Goal: Task Accomplishment & Management: Manage account settings

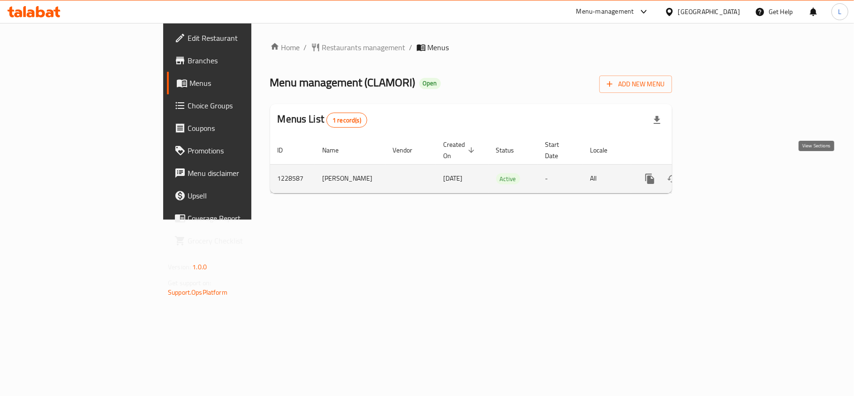
click at [729, 167] on link "enhanced table" at bounding box center [717, 178] width 23 height 23
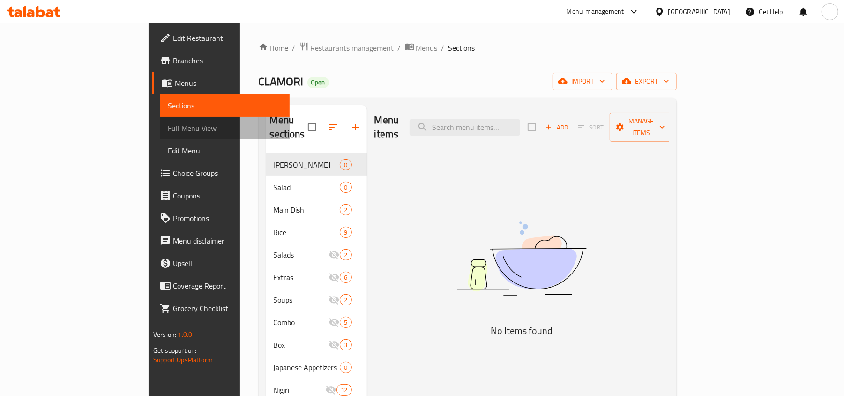
click at [168, 129] on span "Full Menu View" at bounding box center [225, 127] width 114 height 11
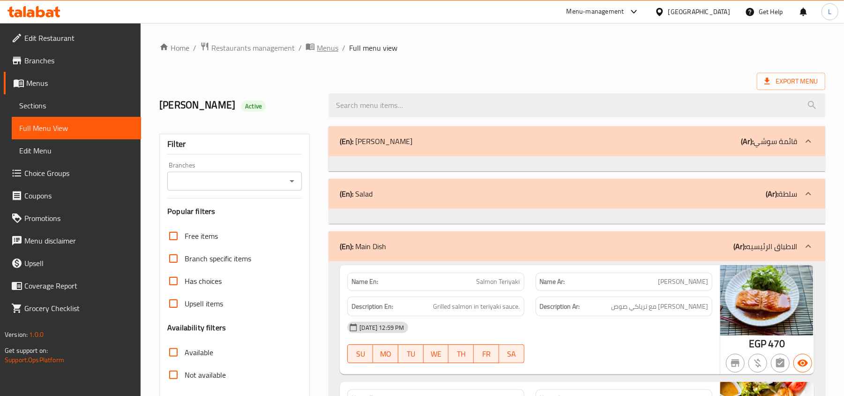
click at [334, 42] on span "Menus" at bounding box center [328, 47] width 22 height 11
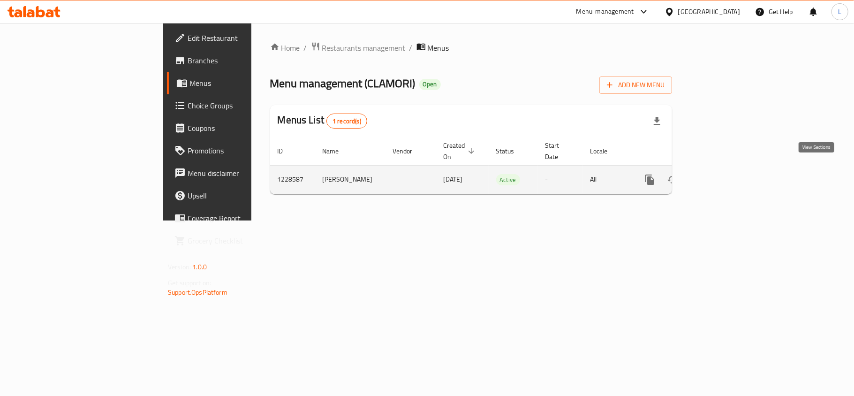
click at [723, 174] on icon "enhanced table" at bounding box center [717, 179] width 11 height 11
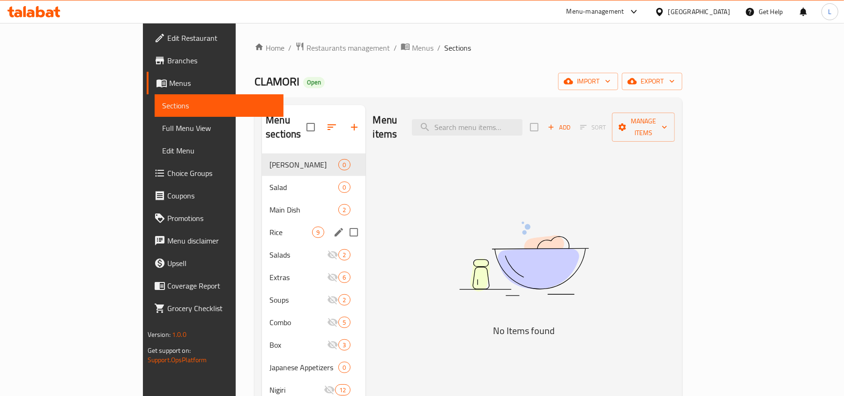
click at [262, 221] on div "Rice 9" at bounding box center [313, 232] width 103 height 23
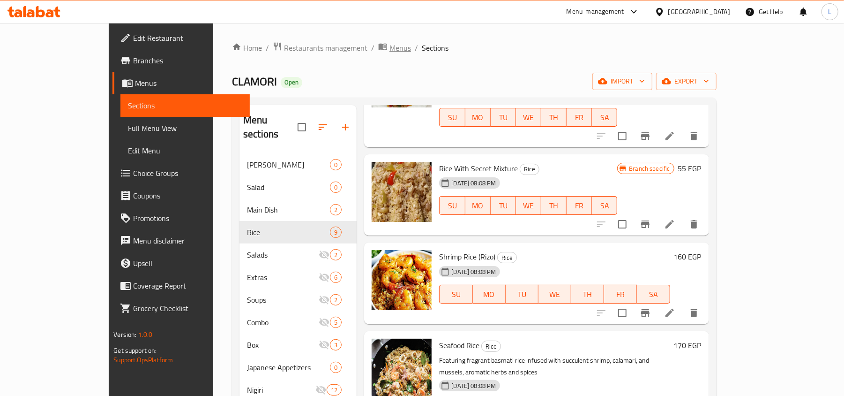
click at [390, 44] on span "Menus" at bounding box center [401, 47] width 22 height 11
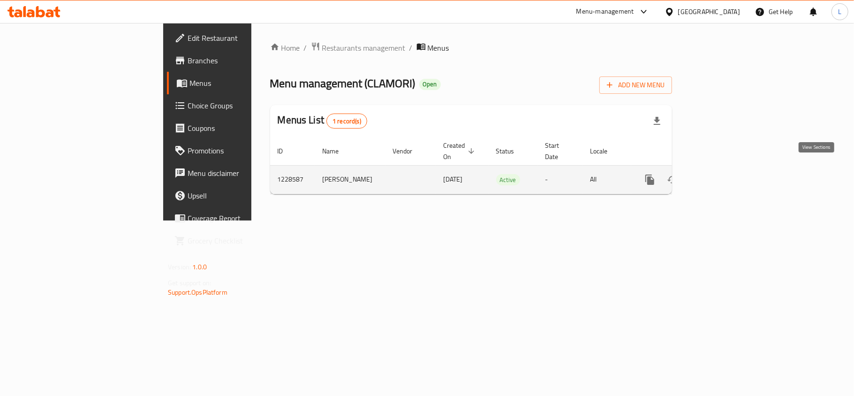
click at [729, 179] on link "enhanced table" at bounding box center [717, 179] width 23 height 23
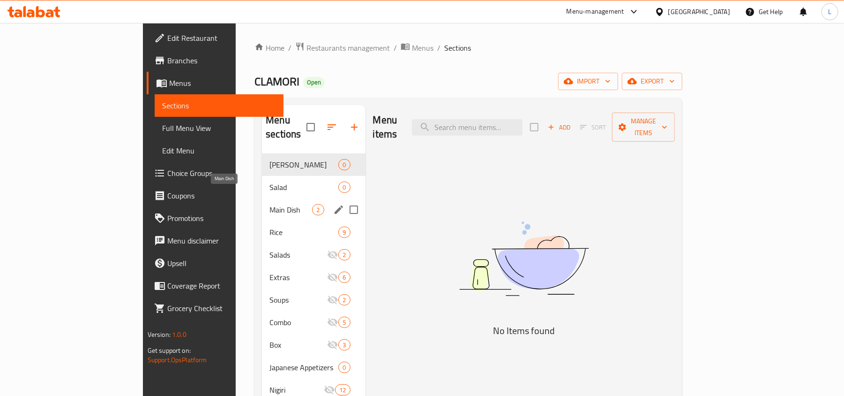
click at [270, 204] on span "Main Dish" at bounding box center [291, 209] width 43 height 11
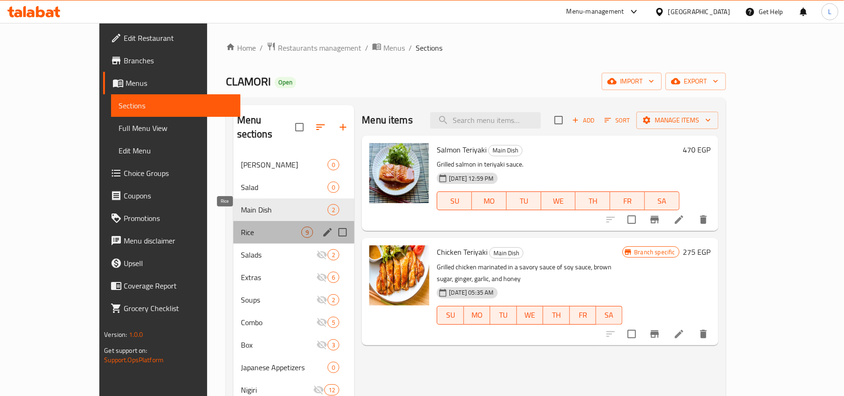
click at [241, 226] on span "Rice" at bounding box center [271, 231] width 61 height 11
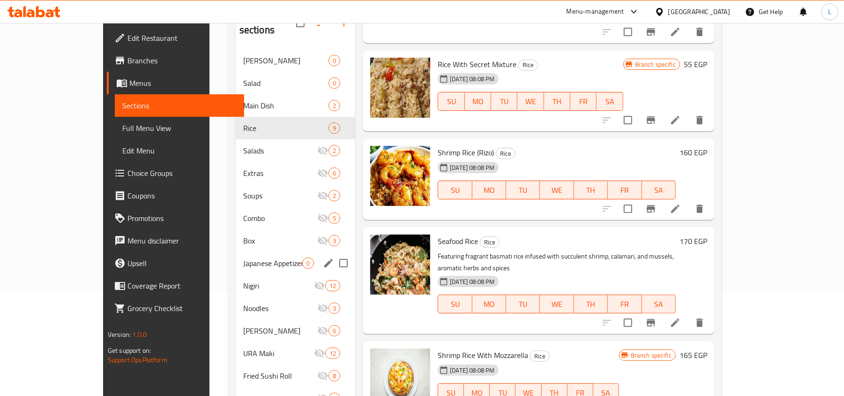
scroll to position [99, 0]
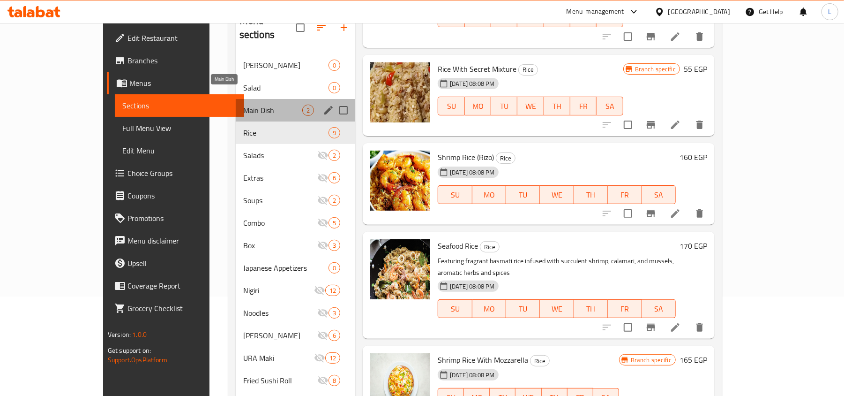
click at [243, 105] on span "Main Dish" at bounding box center [272, 110] width 59 height 11
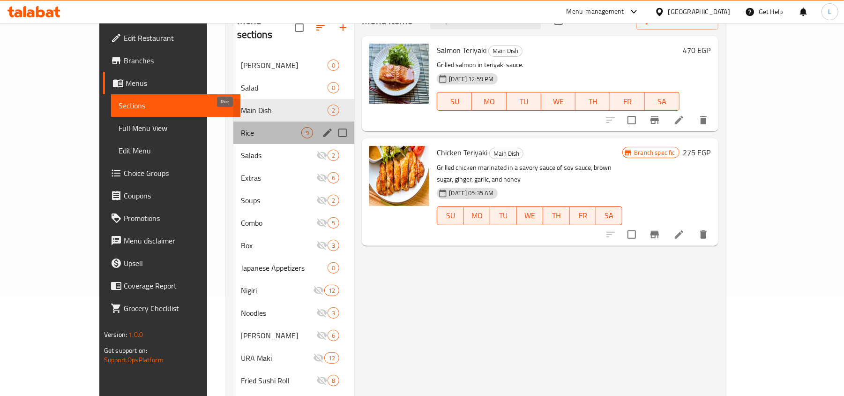
click at [260, 127] on span "Rice" at bounding box center [271, 132] width 61 height 11
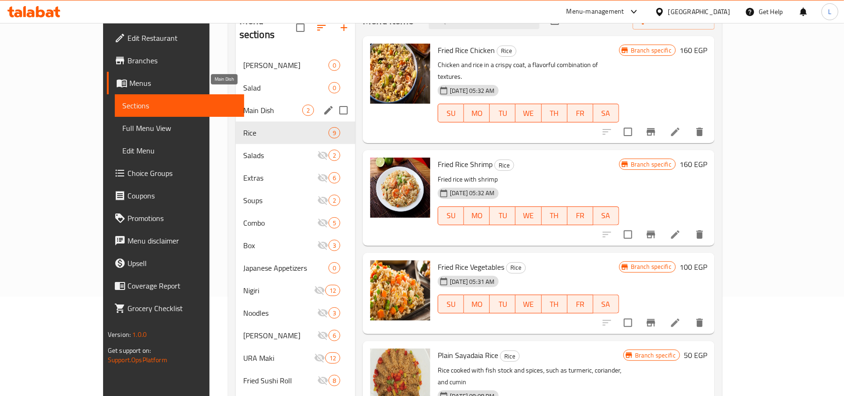
click at [257, 105] on span "Main Dish" at bounding box center [272, 110] width 59 height 11
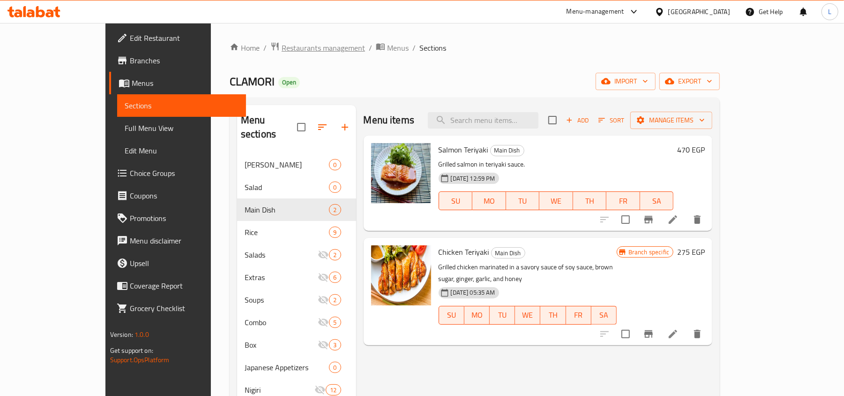
click at [282, 51] on span "Restaurants management" at bounding box center [323, 47] width 83 height 11
